Goal: Task Accomplishment & Management: Complete application form

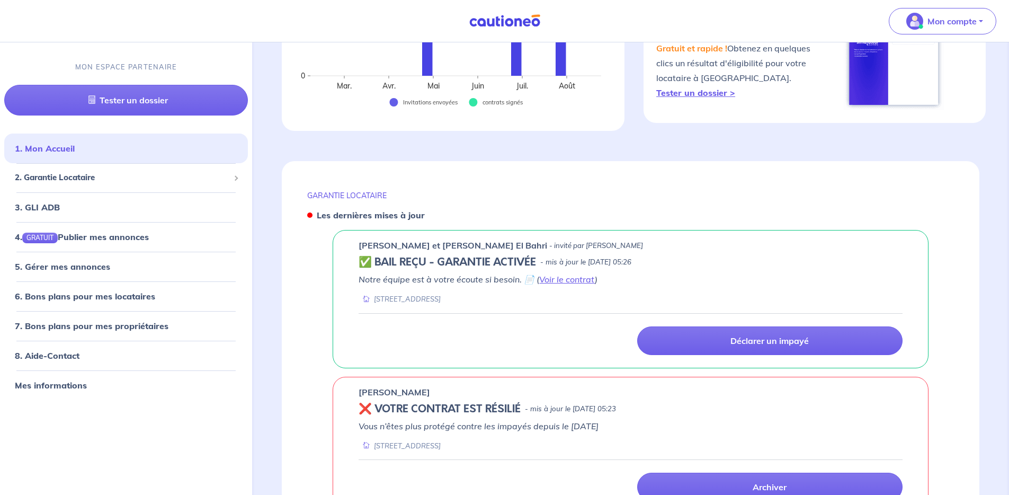
scroll to position [401, 0]
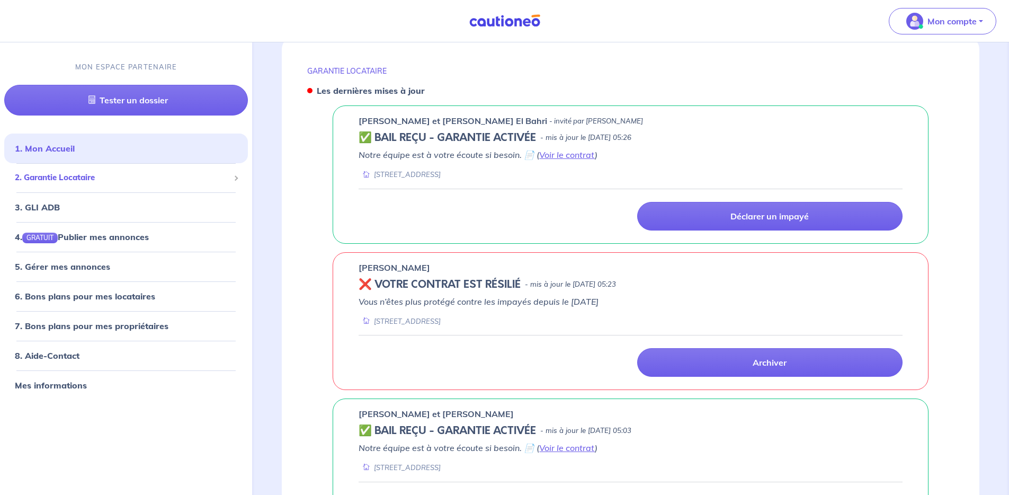
click at [59, 185] on div "2. Garantie Locataire" at bounding box center [126, 178] width 244 height 21
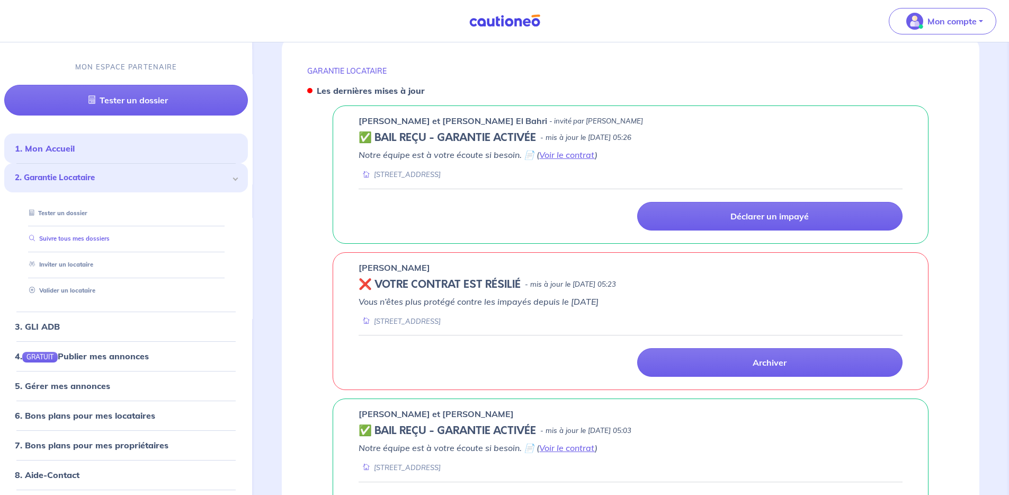
click at [58, 237] on link "Suivre tous mes dossiers" at bounding box center [67, 238] width 85 height 7
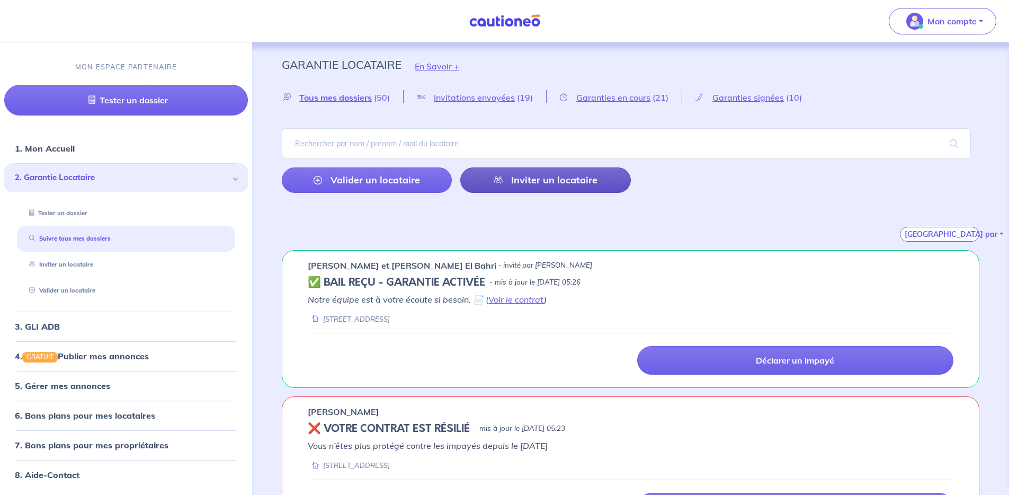
click at [516, 187] on link "Inviter un locataire" at bounding box center [545, 179] width 170 height 25
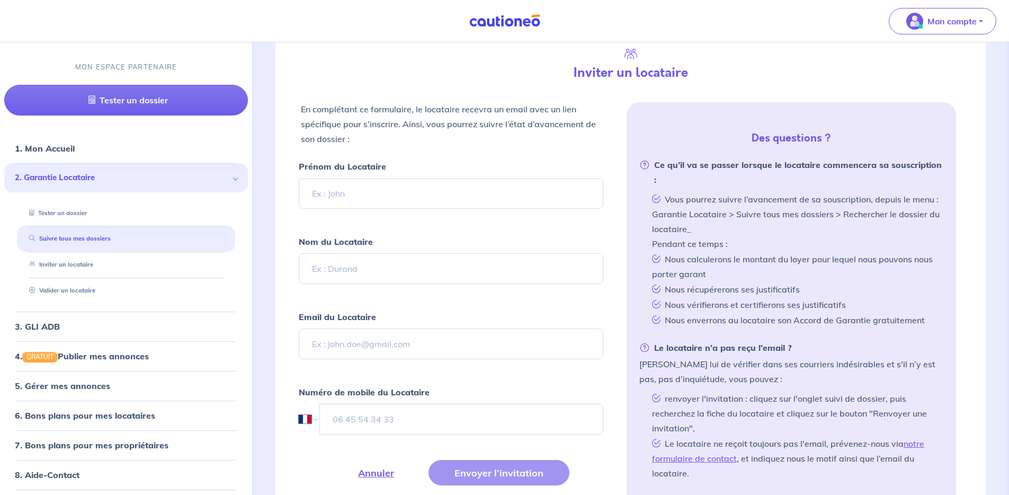
scroll to position [250, 0]
click at [355, 186] on input "Prénom du Locataire" at bounding box center [451, 192] width 304 height 31
type input "[PERSON_NAME]"
type input "FARO FARRAPEIRA"
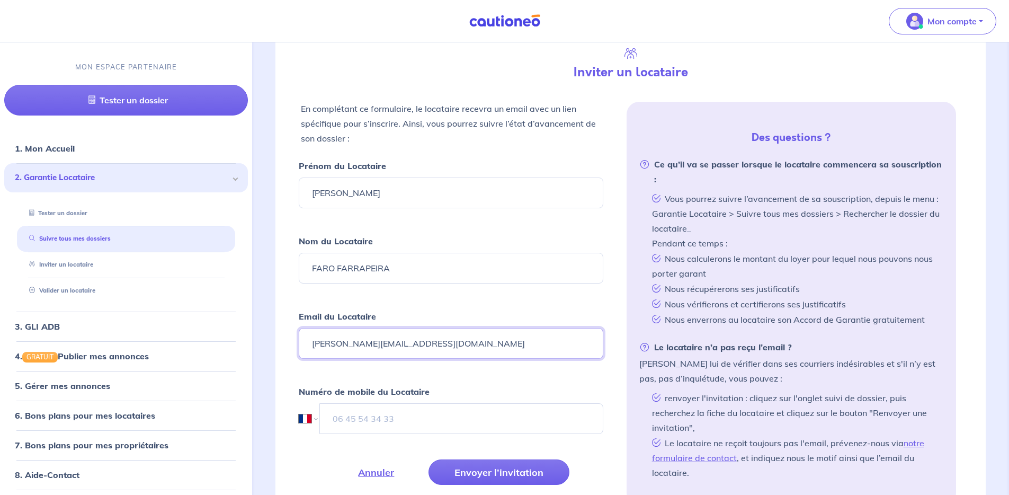
type input "[PERSON_NAME][EMAIL_ADDRESS][DOMAIN_NAME]"
click at [298, 418] on div "Fermer Inviter un locataire En complétant ce formulaire, le locataire recevra u…" at bounding box center [630, 267] width 710 height 535
click at [306, 417] on select "International [GEOGRAPHIC_DATA] [GEOGRAPHIC_DATA] [GEOGRAPHIC_DATA] [GEOGRAPHIC…" at bounding box center [308, 418] width 18 height 31
click at [299, 403] on select "International [GEOGRAPHIC_DATA] [GEOGRAPHIC_DATA] [GEOGRAPHIC_DATA] [GEOGRAPHIC…" at bounding box center [308, 418] width 18 height 31
click at [304, 418] on select "International [GEOGRAPHIC_DATA] [GEOGRAPHIC_DATA] [GEOGRAPHIC_DATA] [GEOGRAPHIC…" at bounding box center [308, 418] width 18 height 31
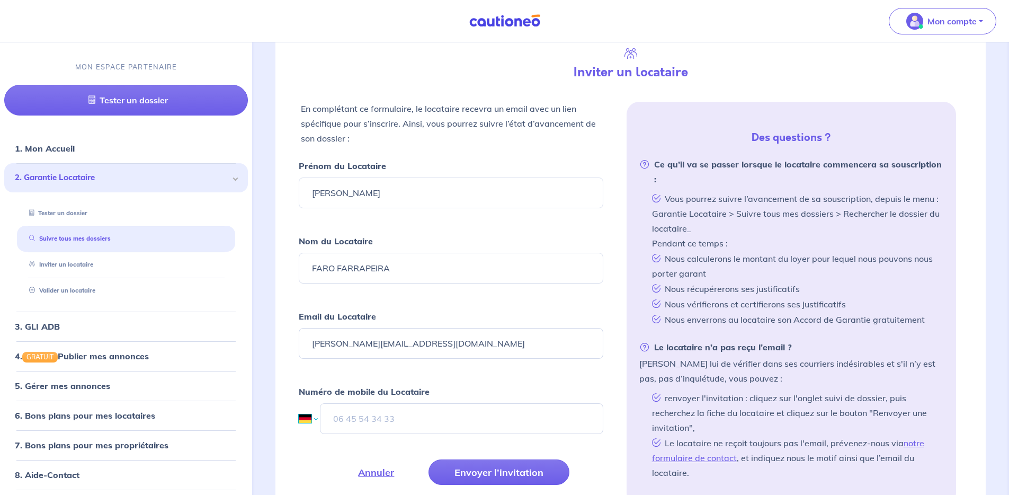
select select "CH"
click at [299, 403] on select "International [GEOGRAPHIC_DATA] [GEOGRAPHIC_DATA] [GEOGRAPHIC_DATA] [GEOGRAPHIC…" at bounding box center [308, 418] width 18 height 31
click at [343, 422] on input "tel" at bounding box center [461, 418] width 283 height 31
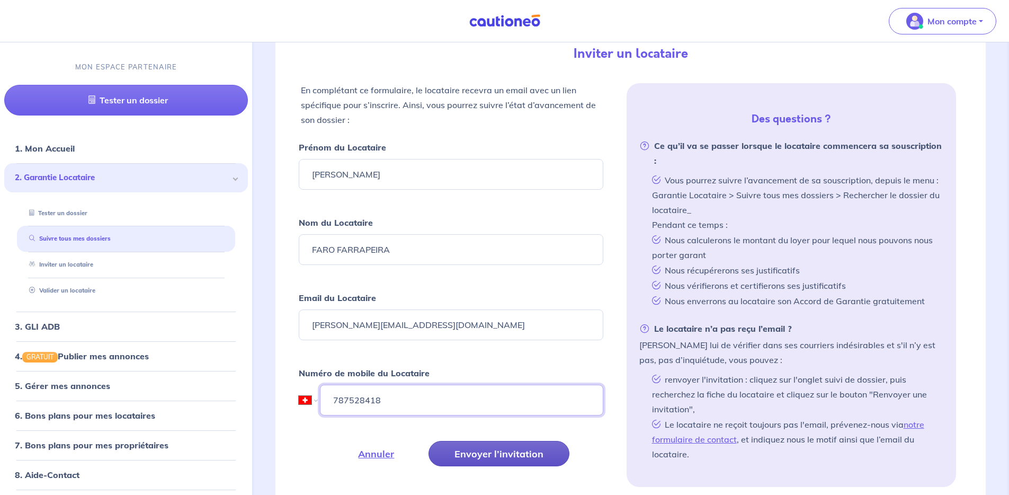
type input "787528418"
click at [463, 445] on button "Envoyer l’invitation" at bounding box center [498, 453] width 141 height 25
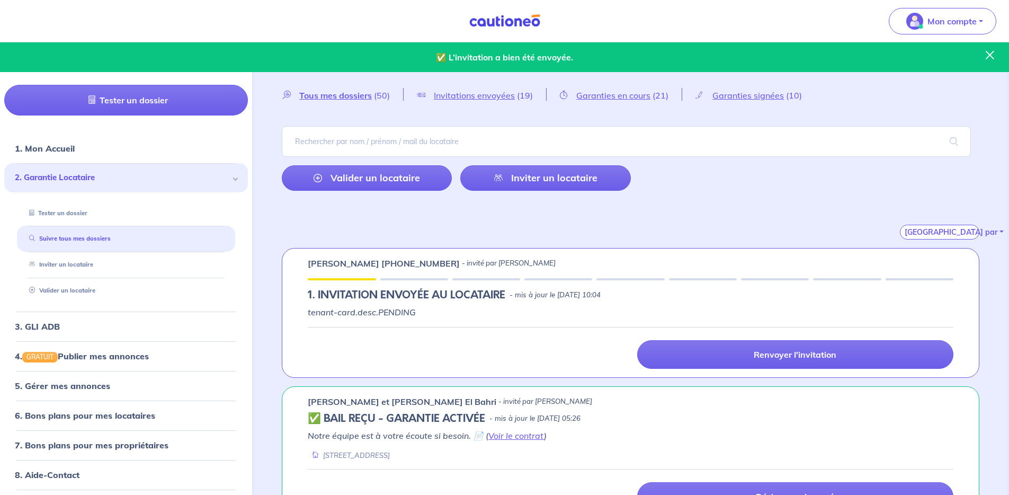
scroll to position [0, 0]
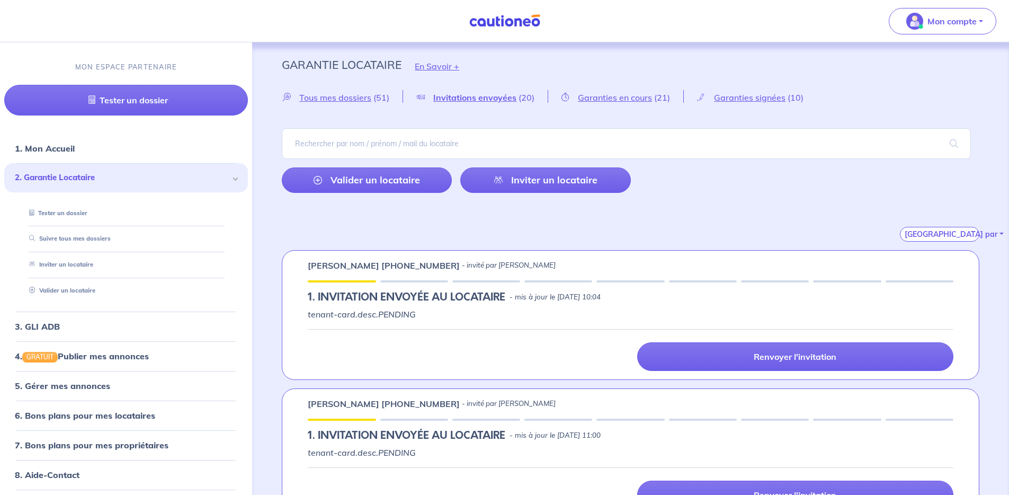
click at [596, 105] on div "Tous mes dossiers (51) Invitations envoyées (20) Garanties en cours (21) Garant…" at bounding box center [630, 165] width 748 height 151
click at [601, 103] on div "Tous mes dossiers (51) Invitations envoyées (20) Garanties en cours (21) Garant…" at bounding box center [630, 165] width 748 height 151
click at [600, 99] on span "Garanties en cours" at bounding box center [615, 97] width 74 height 11
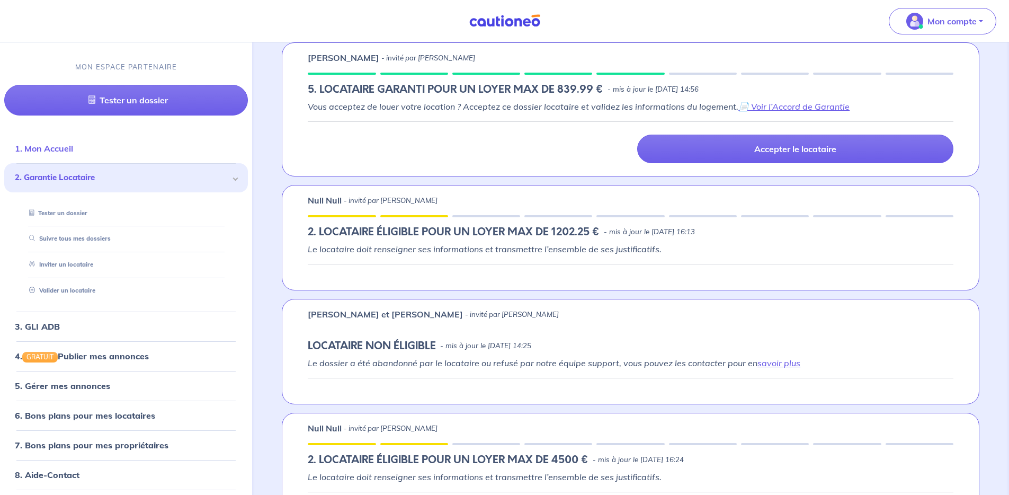
scroll to position [701, 0]
